Goal: Task Accomplishment & Management: Complete application form

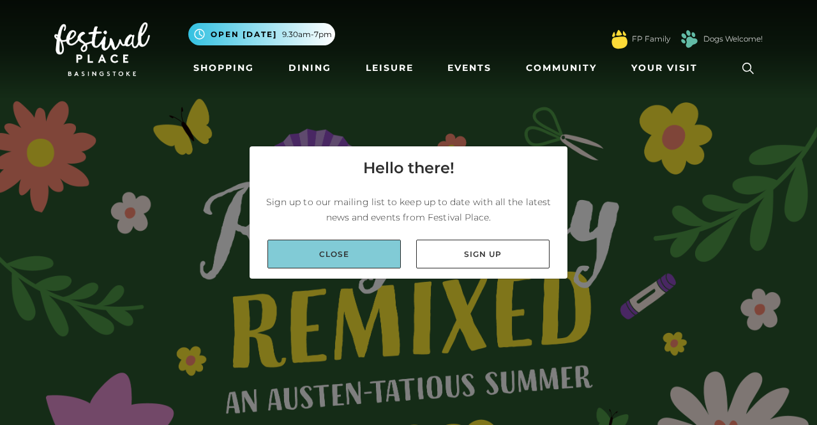
click at [341, 250] on link "Close" at bounding box center [334, 253] width 133 height 29
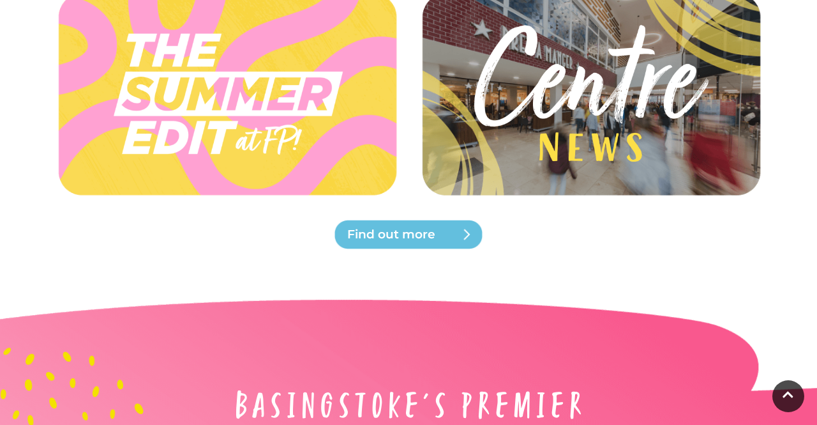
scroll to position [3702, 0]
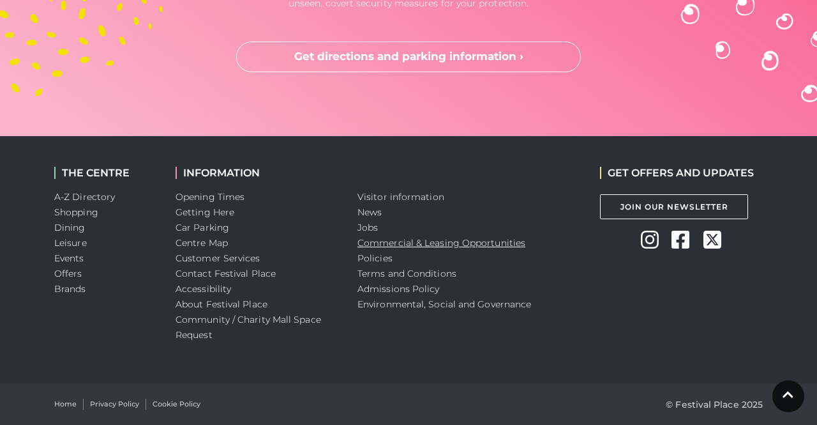
click at [381, 241] on link "Commercial & Leasing Opportunities" at bounding box center [442, 242] width 168 height 11
click at [371, 223] on link "Jobs" at bounding box center [368, 227] width 20 height 11
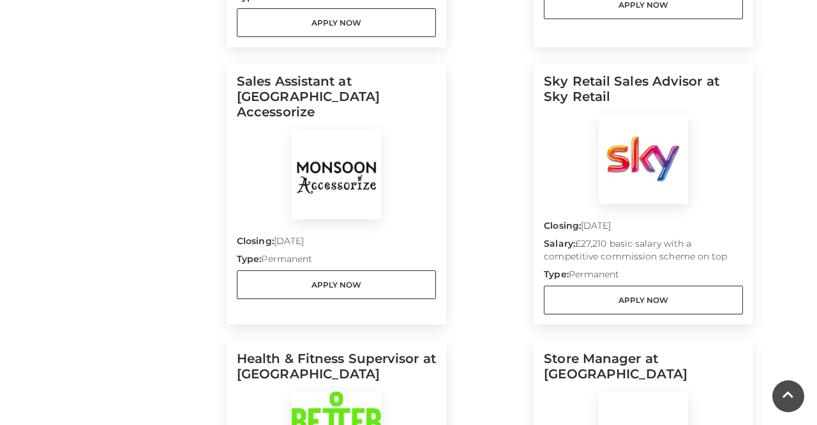
scroll to position [618, 0]
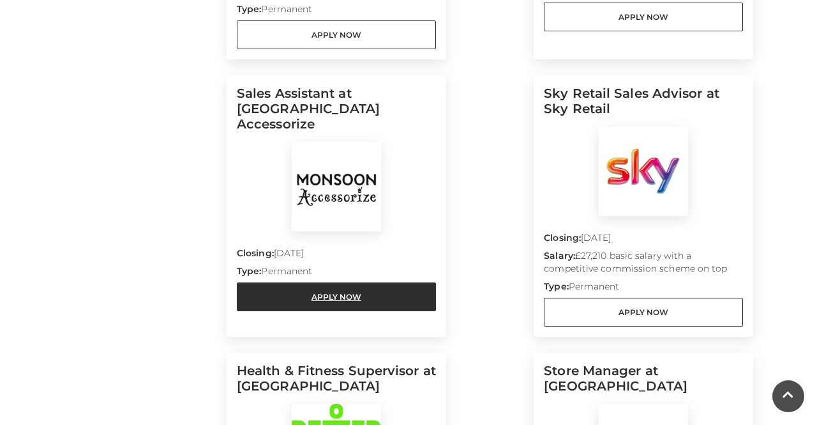
click at [298, 282] on link "Apply Now" at bounding box center [336, 296] width 199 height 29
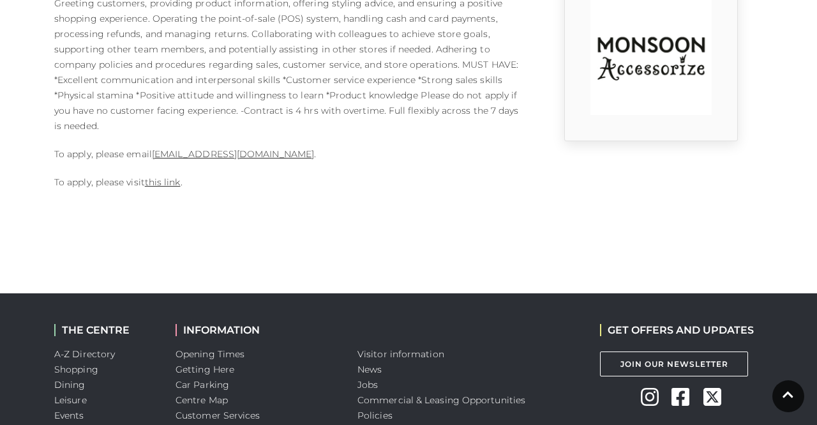
scroll to position [404, 0]
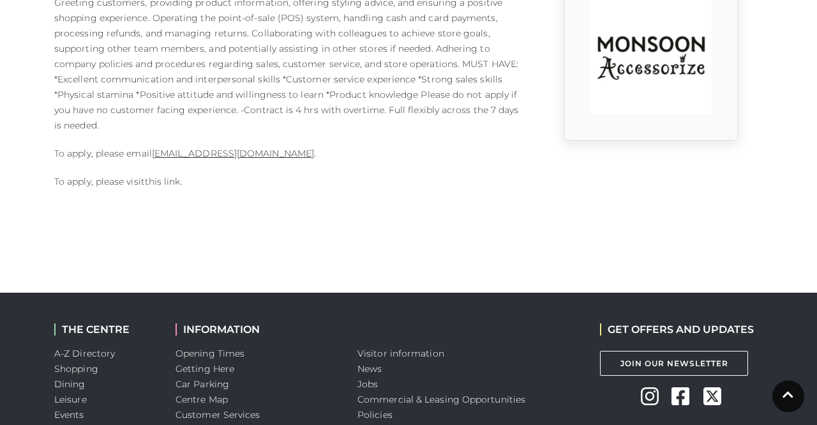
click at [163, 183] on link "this link" at bounding box center [163, 181] width 36 height 11
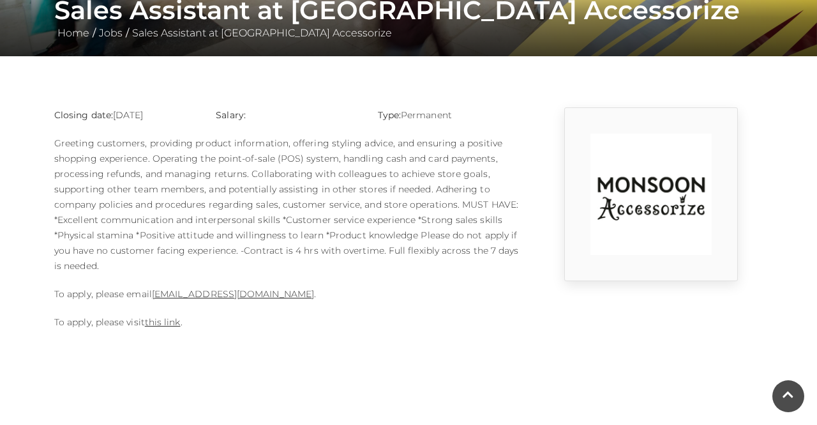
scroll to position [264, 0]
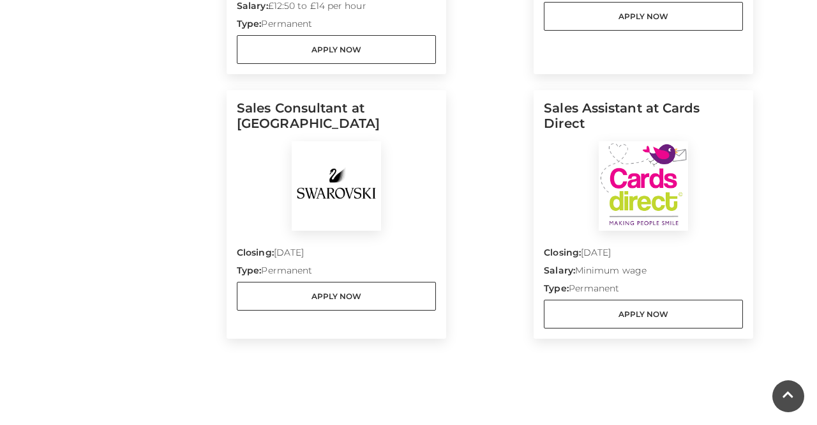
scroll to position [1438, 0]
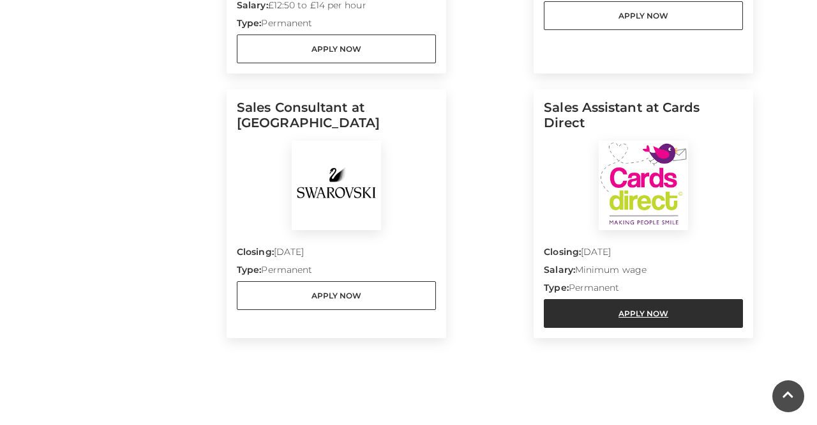
click at [686, 312] on link "Apply Now" at bounding box center [643, 313] width 199 height 29
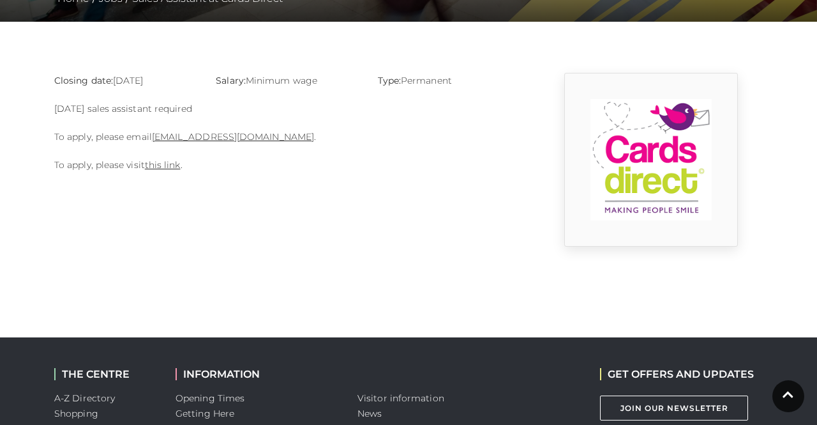
scroll to position [298, 0]
click at [163, 161] on link "this link" at bounding box center [163, 164] width 36 height 11
